Goal: Navigation & Orientation: Find specific page/section

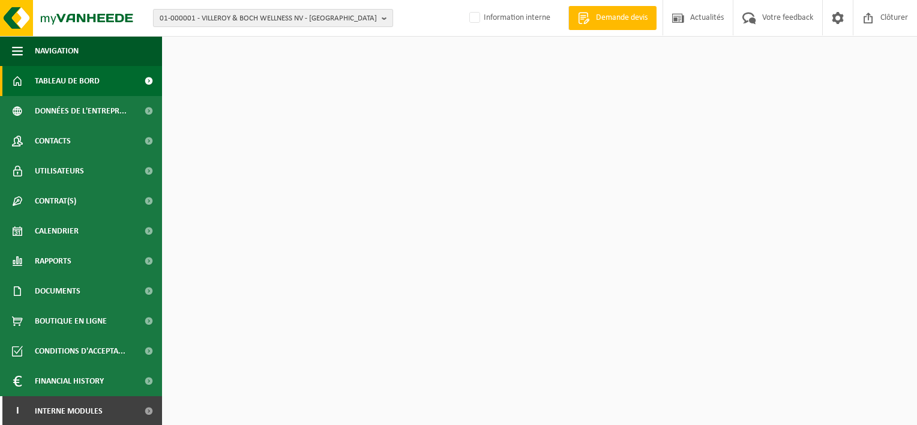
drag, startPoint x: 0, startPoint y: 0, endPoint x: 234, endPoint y: 15, distance: 234.5
click at [234, 15] on span "01-000001 - VILLEROY & BOCH WELLNESS NV - ROESELARE" at bounding box center [268, 19] width 217 height 18
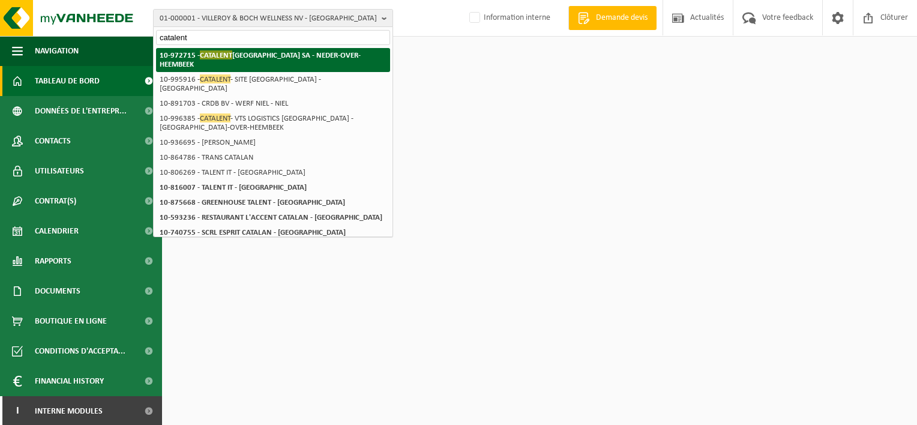
type input "catalent"
click at [235, 52] on strong "10-972715 - CATALENT BELGIUM SA - NEDER-OVER-HEEMBEEK" at bounding box center [260, 59] width 201 height 18
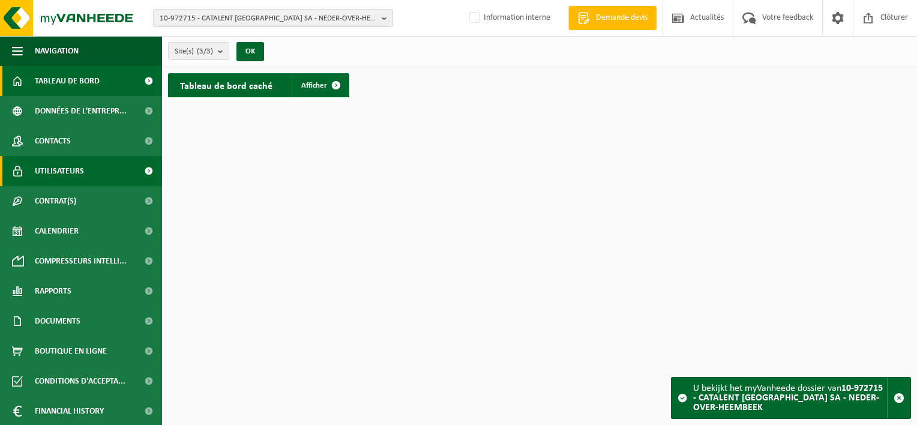
click at [82, 175] on span "Utilisateurs" at bounding box center [59, 171] width 49 height 30
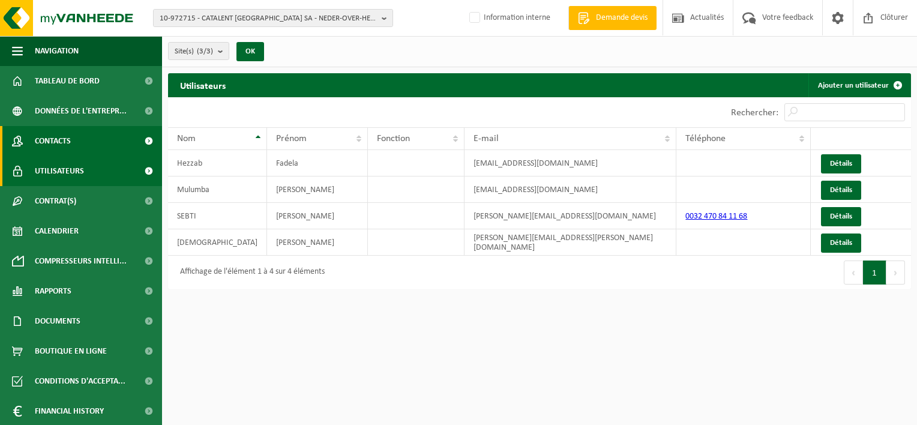
click at [98, 145] on link "Contacts" at bounding box center [81, 141] width 162 height 30
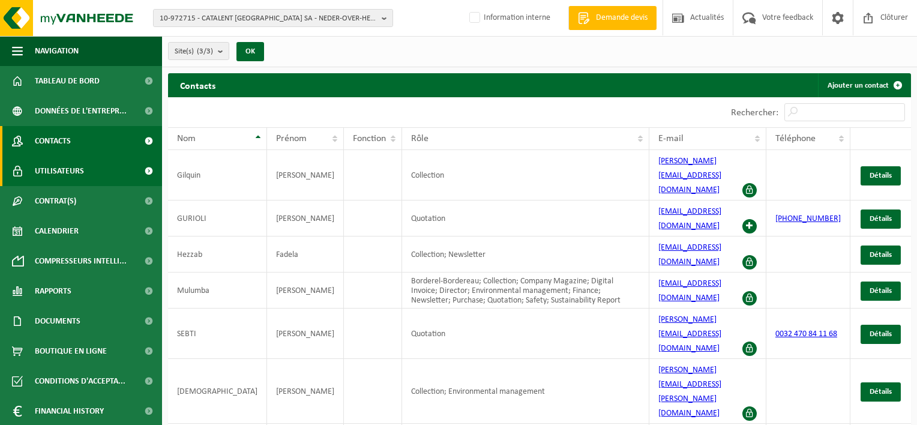
click at [83, 170] on span "Utilisateurs" at bounding box center [59, 171] width 49 height 30
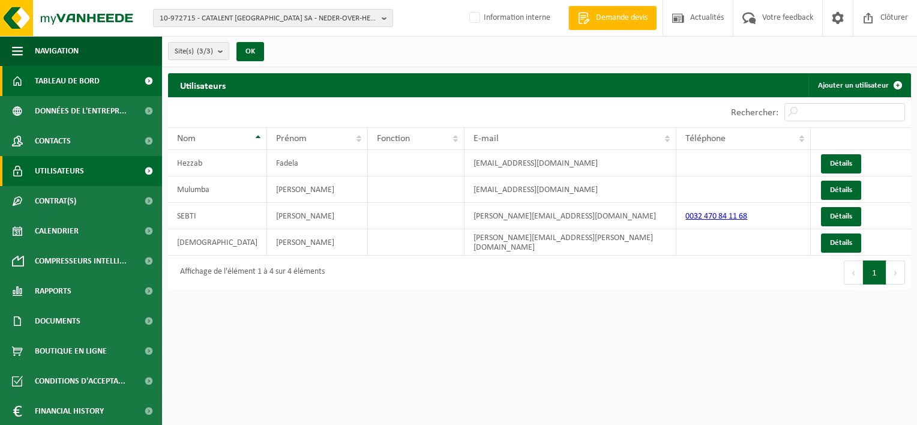
click at [62, 86] on span "Tableau de bord" at bounding box center [67, 81] width 65 height 30
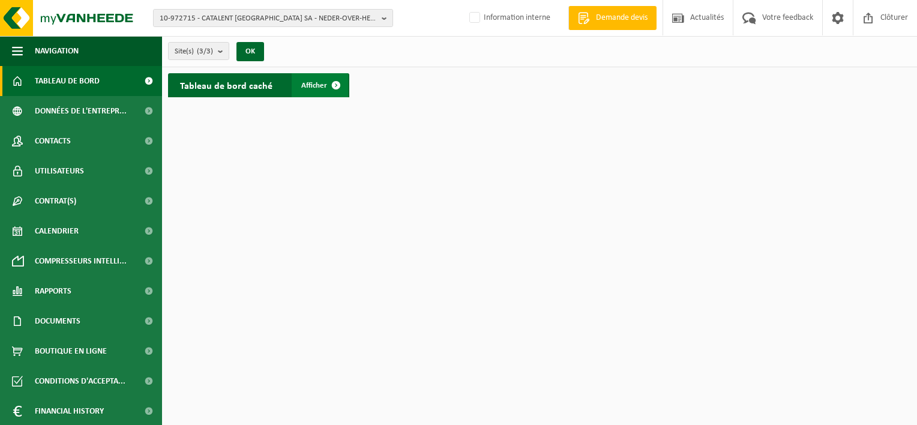
click at [320, 89] on span "Afficher" at bounding box center [314, 86] width 26 height 8
